Goal: Transaction & Acquisition: Purchase product/service

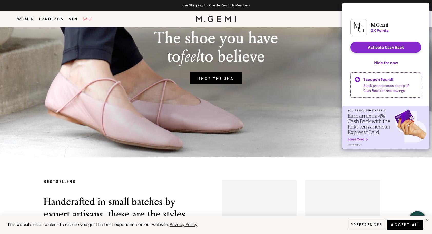
scroll to position [143, 0]
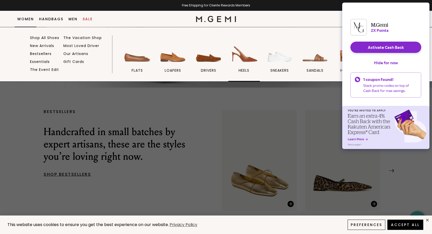
click at [242, 70] on span "heels" at bounding box center [244, 70] width 11 height 5
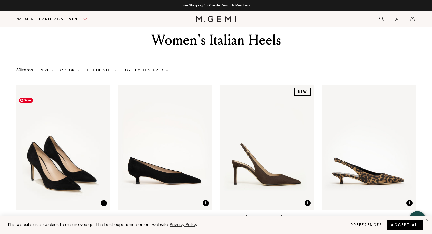
scroll to position [15, 0]
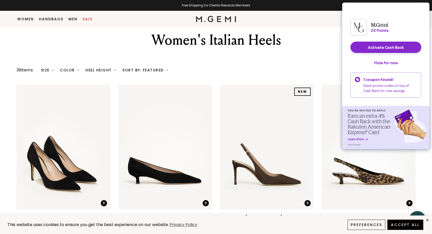
click at [111, 69] on div "Heel Height" at bounding box center [101, 70] width 31 height 4
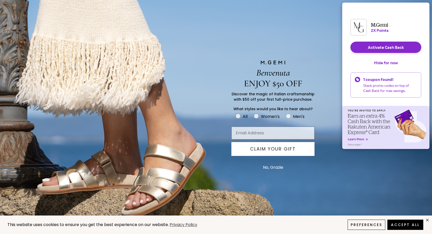
click at [97, 83] on div "Benvenuta ENJOY $50 OFF Discover the magic of Italian craftsmanship with $50 of…" at bounding box center [216, 117] width 432 height 234
click at [279, 168] on button "No, Grazie" at bounding box center [273, 167] width 25 height 13
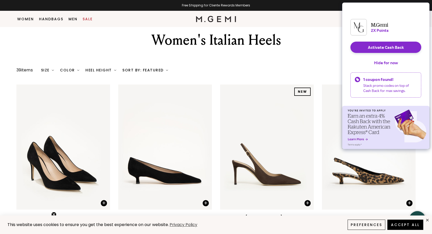
click at [102, 70] on div "Heel Height" at bounding box center [101, 70] width 31 height 4
click at [96, 84] on span at bounding box center [94, 83] width 4 height 4
checkbox input "true"
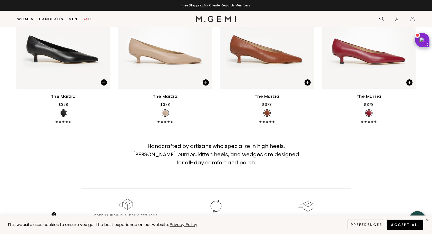
scroll to position [657, 0]
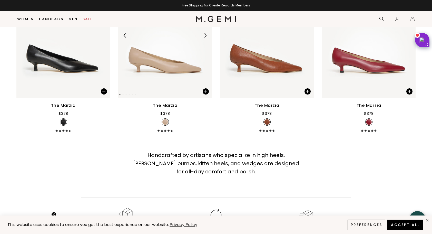
click at [166, 77] on img at bounding box center [165, 35] width 94 height 125
click at [205, 35] on img at bounding box center [205, 35] width 5 height 5
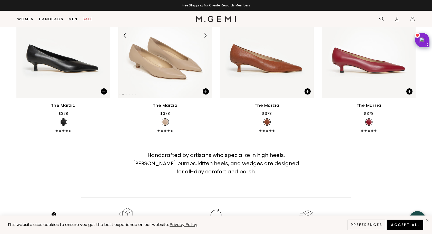
click at [205, 35] on img at bounding box center [205, 35] width 5 height 5
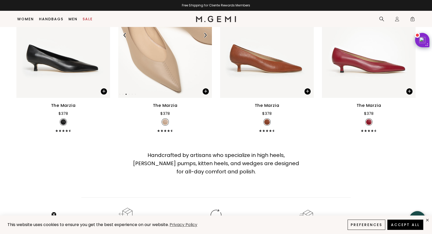
click at [205, 35] on img at bounding box center [205, 35] width 5 height 5
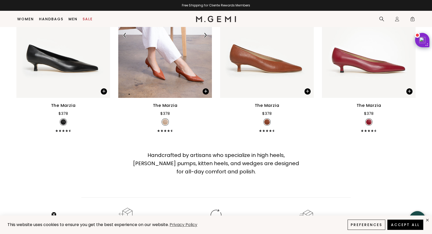
click at [205, 35] on img at bounding box center [205, 35] width 5 height 5
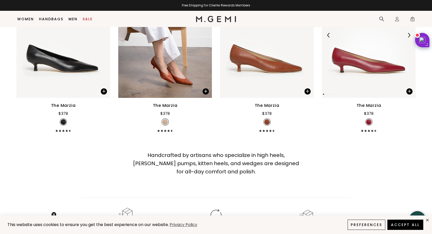
click at [410, 34] on img at bounding box center [409, 35] width 5 height 5
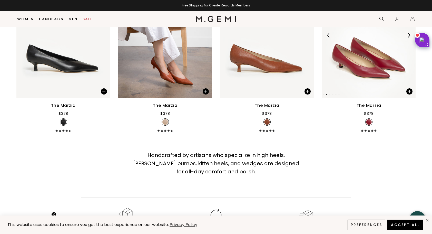
click at [410, 34] on img at bounding box center [409, 35] width 5 height 5
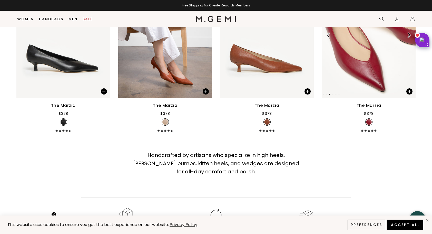
click at [410, 35] on img at bounding box center [409, 35] width 5 height 5
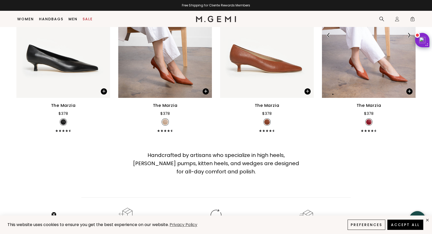
click at [410, 35] on img at bounding box center [409, 35] width 5 height 5
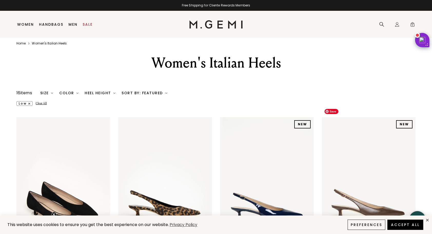
scroll to position [0, 0]
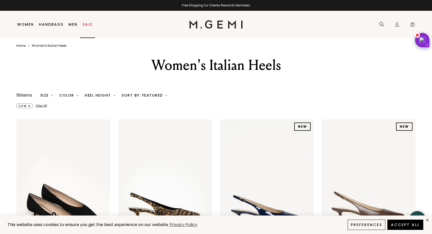
click at [91, 24] on link "Sale" at bounding box center [88, 24] width 10 height 4
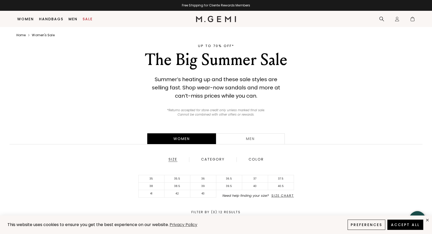
scroll to position [246, 0]
